Goal: Task Accomplishment & Management: Complete application form

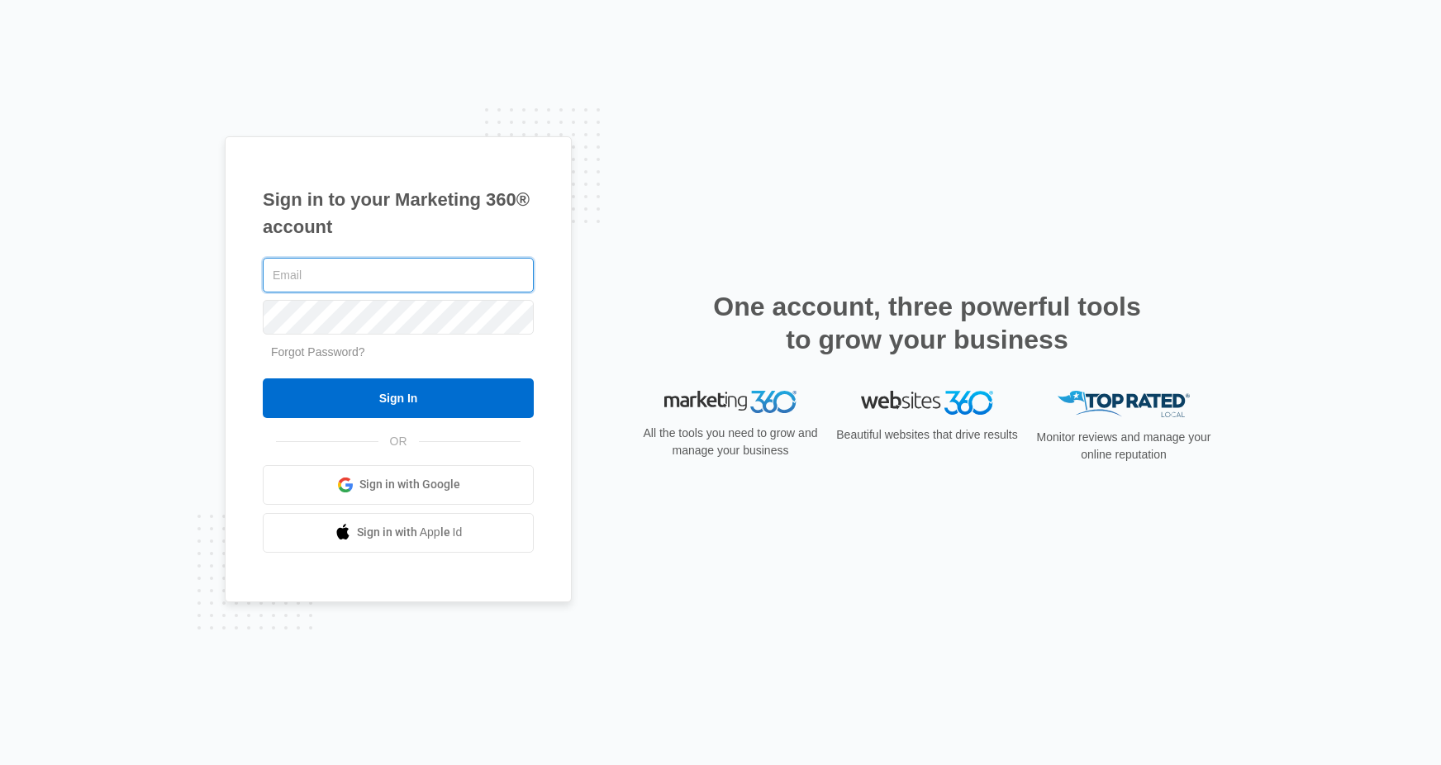
type input "franchise_info@foreverlearningmontessori.com"
click at [398, 397] on input "Sign In" at bounding box center [398, 398] width 271 height 40
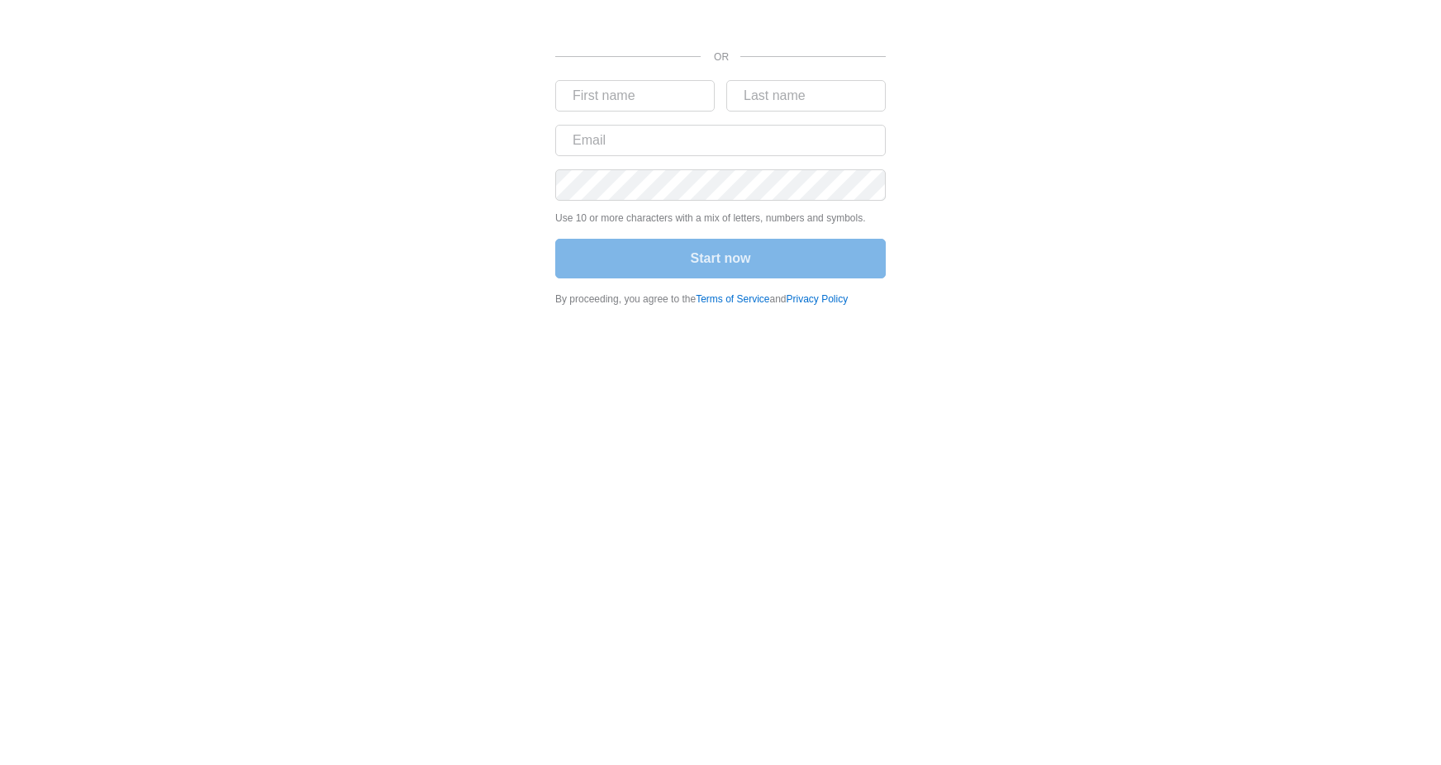
click at [806, 342] on body "OR Use 10 or more characters with a mix of letters, numbers and symbols. Start …" at bounding box center [720, 382] width 1441 height 765
click at [806, 231] on form "Use 10 or more characters with a mix of letters, numbers and symbols. Start now" at bounding box center [720, 181] width 331 height 202
click at [795, 7] on div "Sign in with Google. Opens in new tab" at bounding box center [720, 16] width 331 height 36
click at [777, 17] on div "Sign in with Google. Opens in new tab" at bounding box center [720, 16] width 331 height 36
